Goal: Information Seeking & Learning: Find contact information

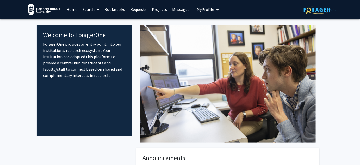
click at [84, 9] on link "Search" at bounding box center [91, 9] width 22 height 18
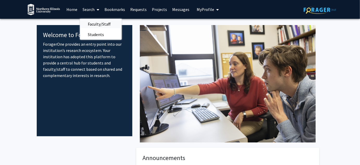
click at [83, 23] on span "Faculty/Staff" at bounding box center [99, 24] width 38 height 10
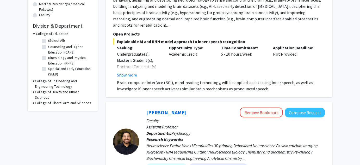
scroll to position [138, 0]
click at [52, 102] on h3 "College of Liberal Arts and Sciences" at bounding box center [63, 102] width 56 height 5
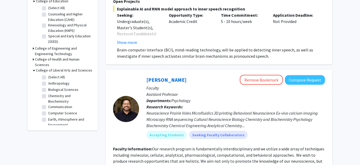
scroll to position [171, 0]
click at [48, 89] on label "Biological Sciences" at bounding box center [63, 89] width 30 height 5
click at [48, 89] on input "Biological Sciences" at bounding box center [49, 88] width 3 height 3
checkbox input "true"
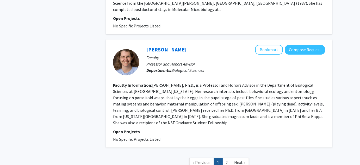
scroll to position [1092, 0]
click at [230, 158] on link "2" at bounding box center [227, 162] width 9 height 9
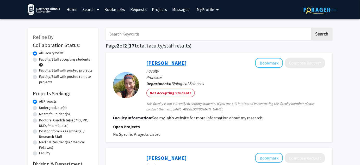
click at [154, 62] on link "[PERSON_NAME]" at bounding box center [167, 62] width 40 height 7
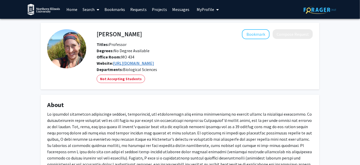
click at [154, 63] on link "[URL][DOMAIN_NAME]" at bounding box center [133, 63] width 41 height 5
